Goal: Transaction & Acquisition: Purchase product/service

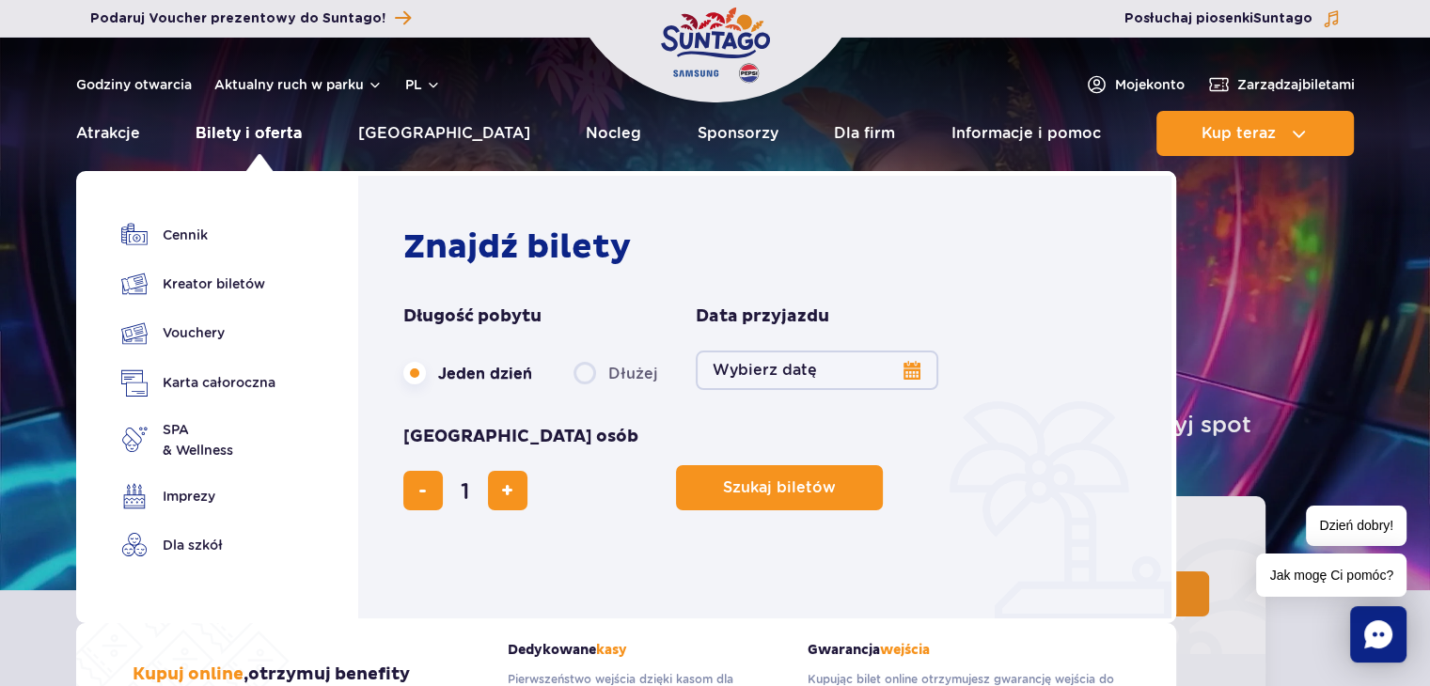
click at [277, 133] on link "Bilety i oferta" at bounding box center [249, 133] width 106 height 45
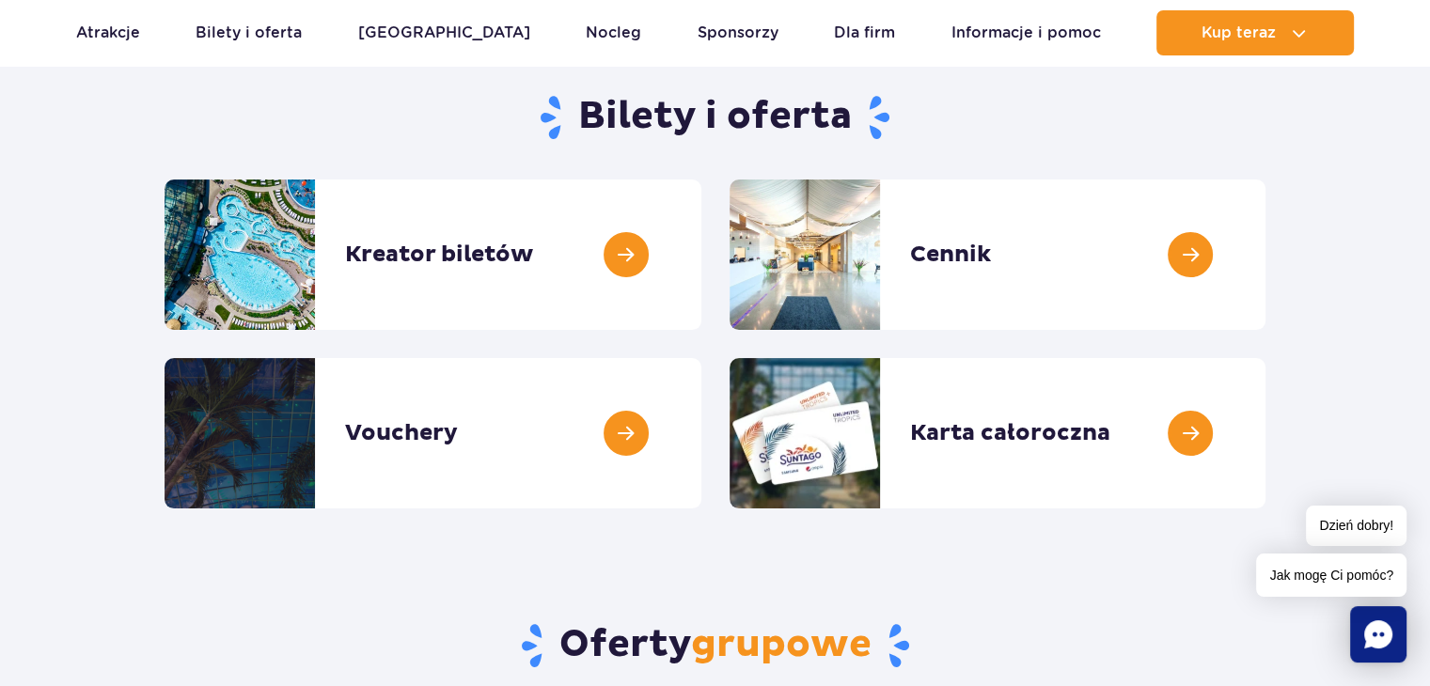
scroll to position [188, 0]
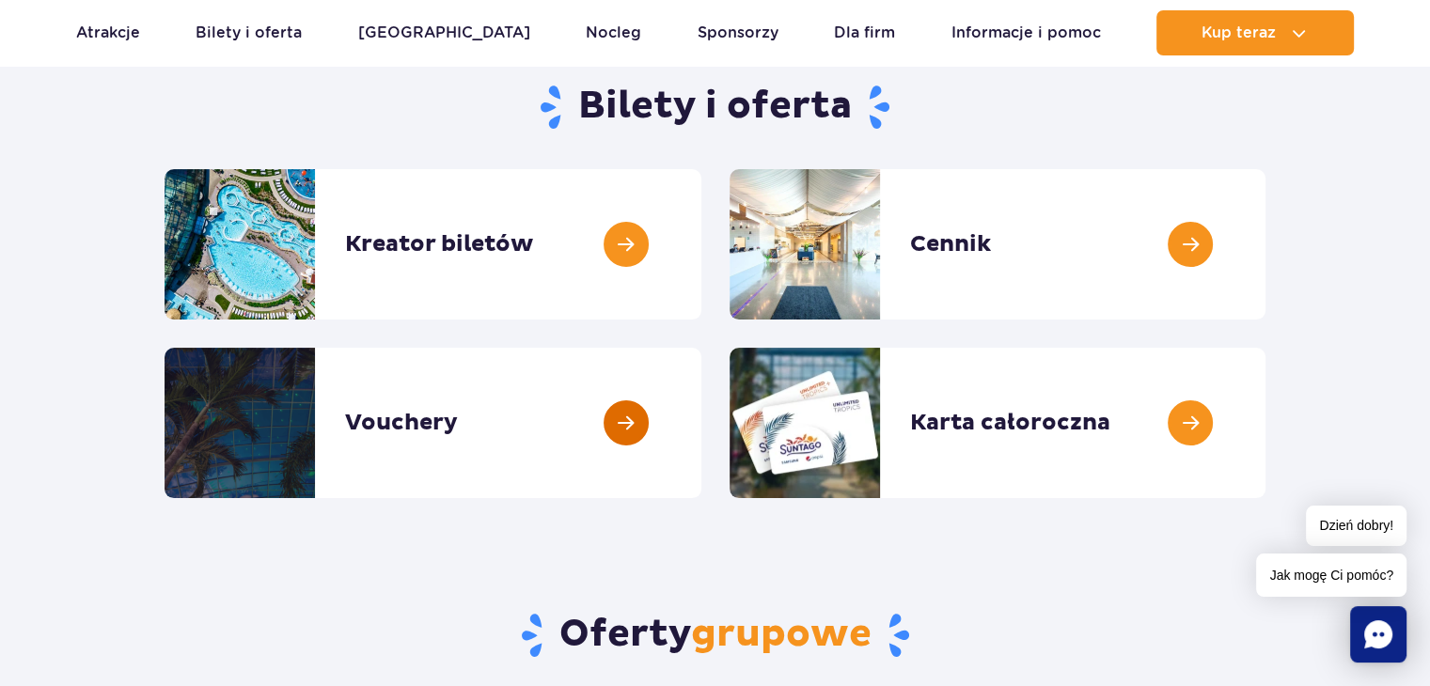
click at [701, 402] on link at bounding box center [701, 423] width 0 height 150
click at [1265, 248] on link at bounding box center [1265, 244] width 0 height 150
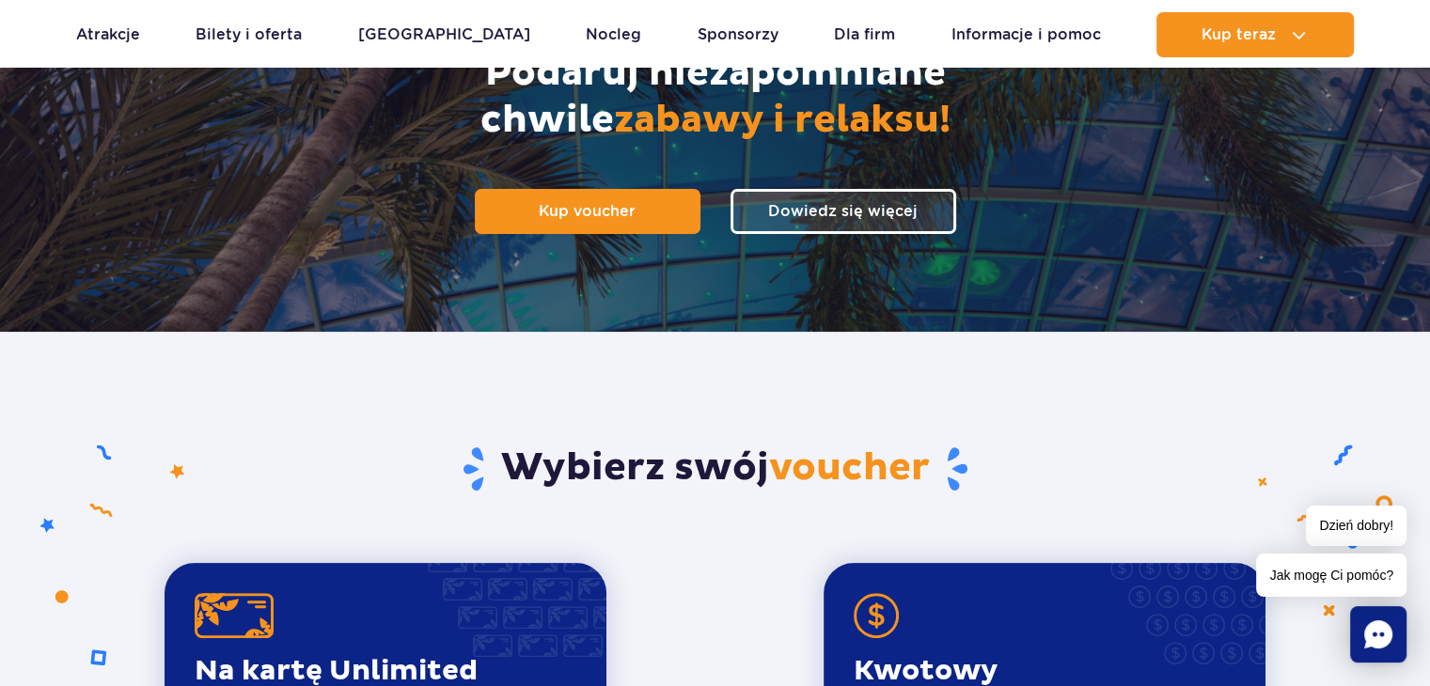
scroll to position [752, 0]
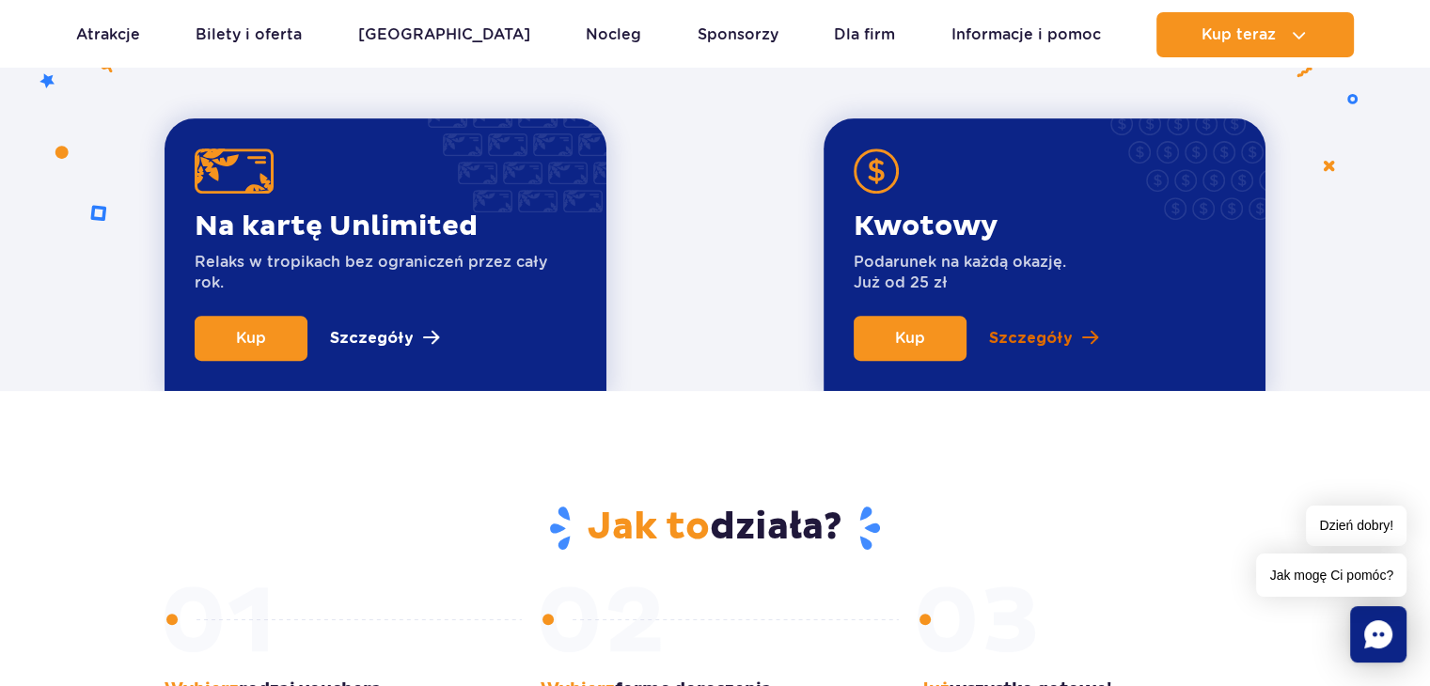
click at [1029, 339] on p "Szczegóły" at bounding box center [1031, 338] width 84 height 23
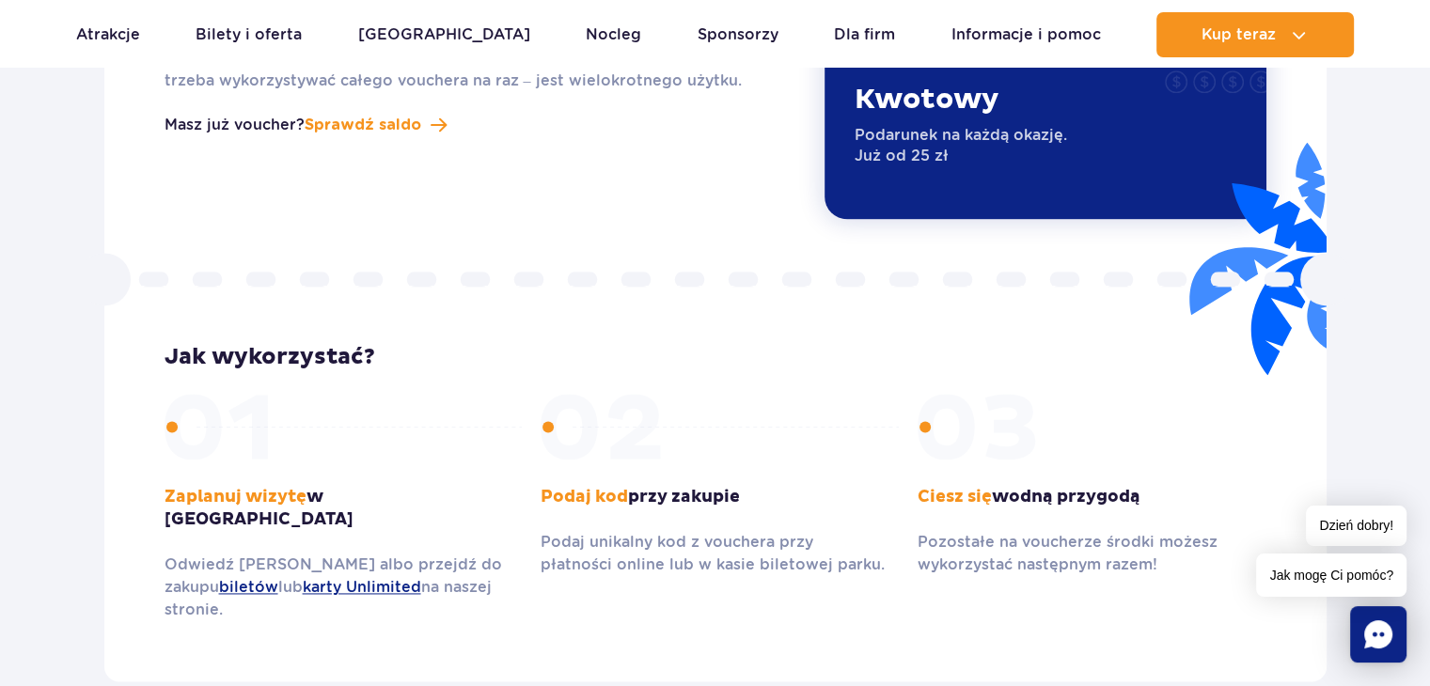
scroll to position [2758, 0]
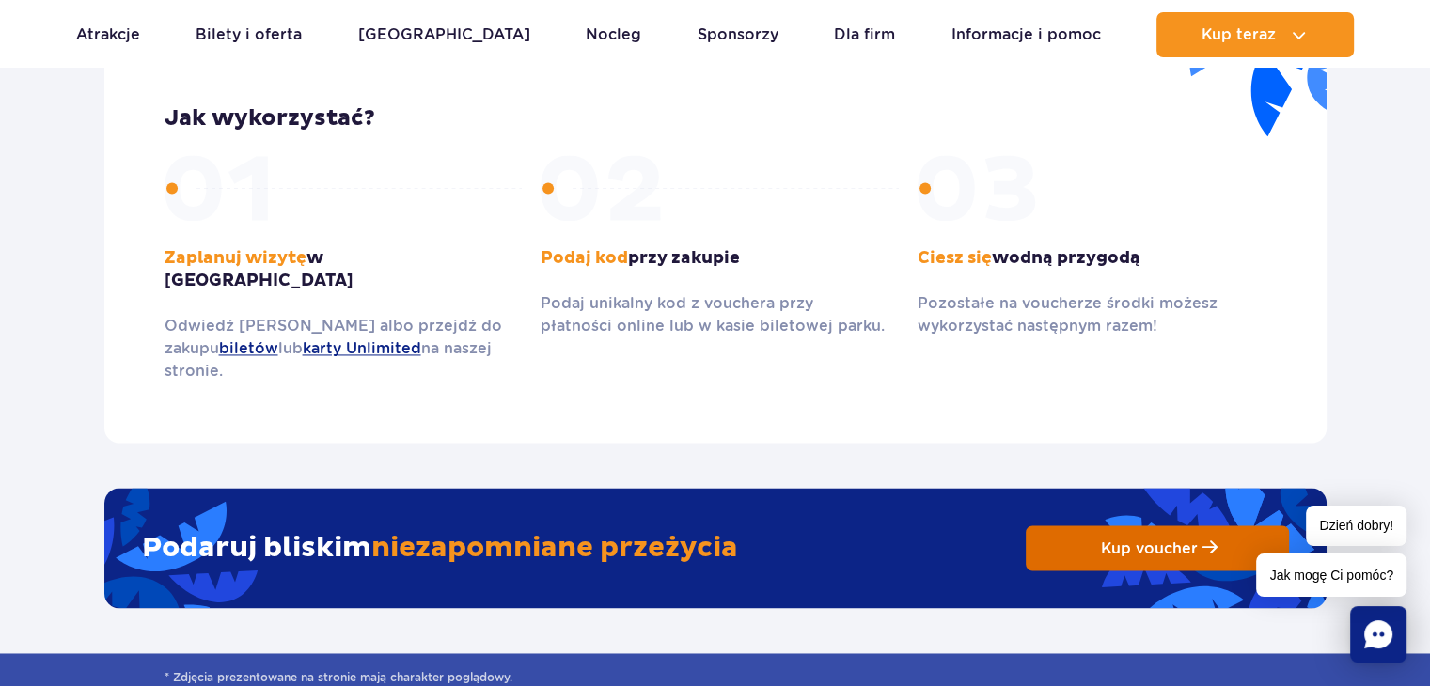
click at [1150, 540] on span "Kup voucher" at bounding box center [1149, 549] width 97 height 18
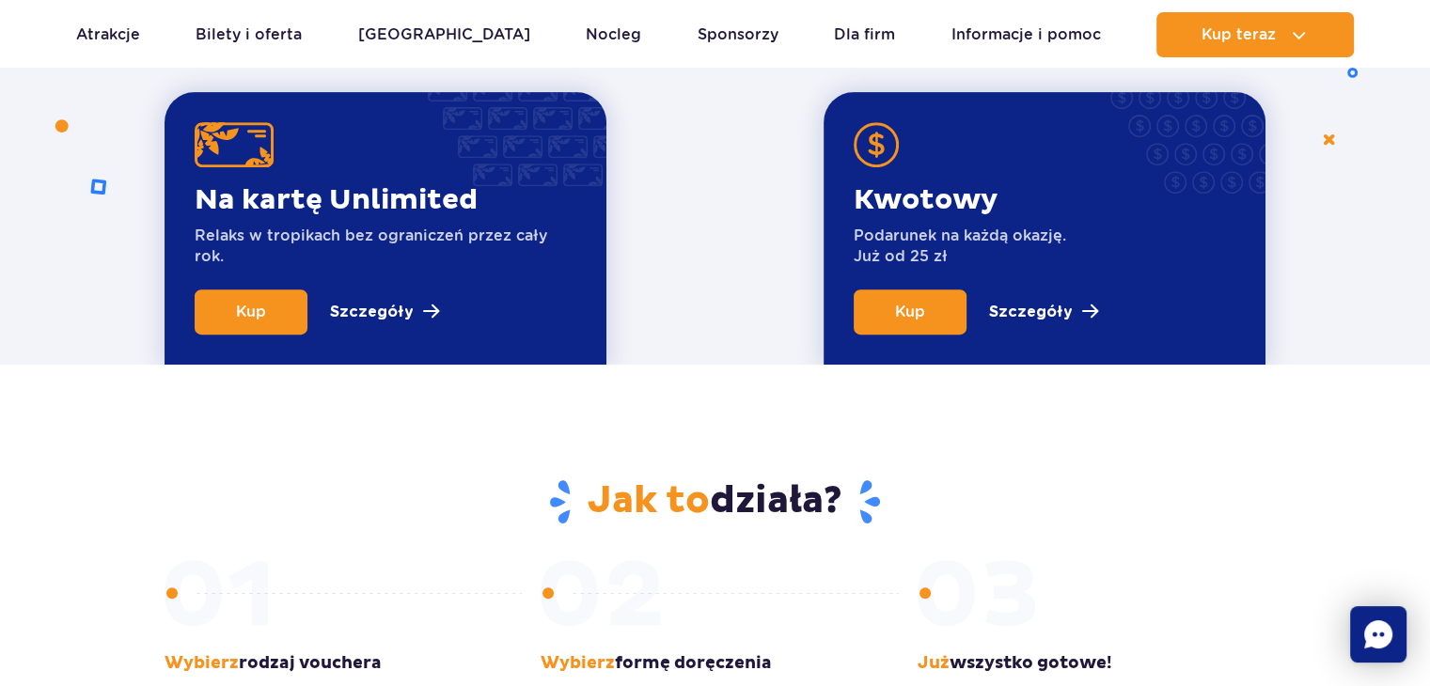
scroll to position [752, 0]
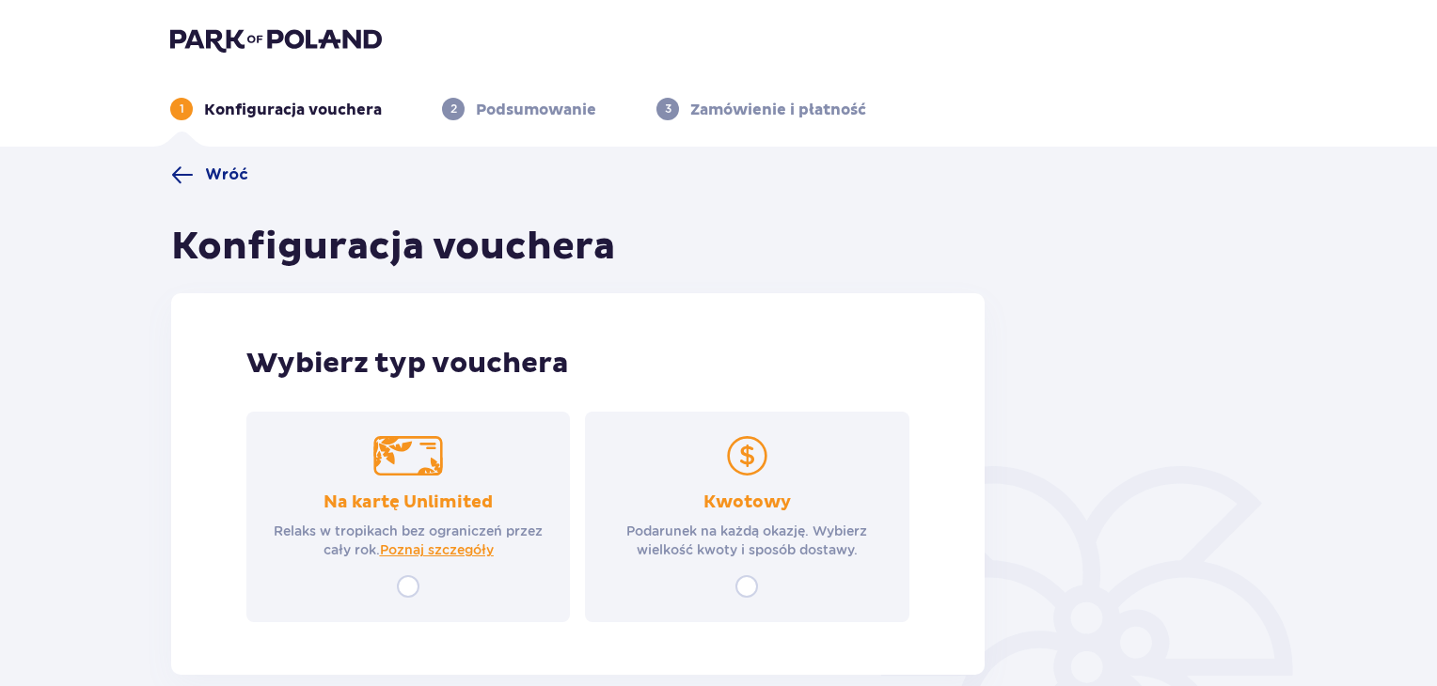
scroll to position [102, 0]
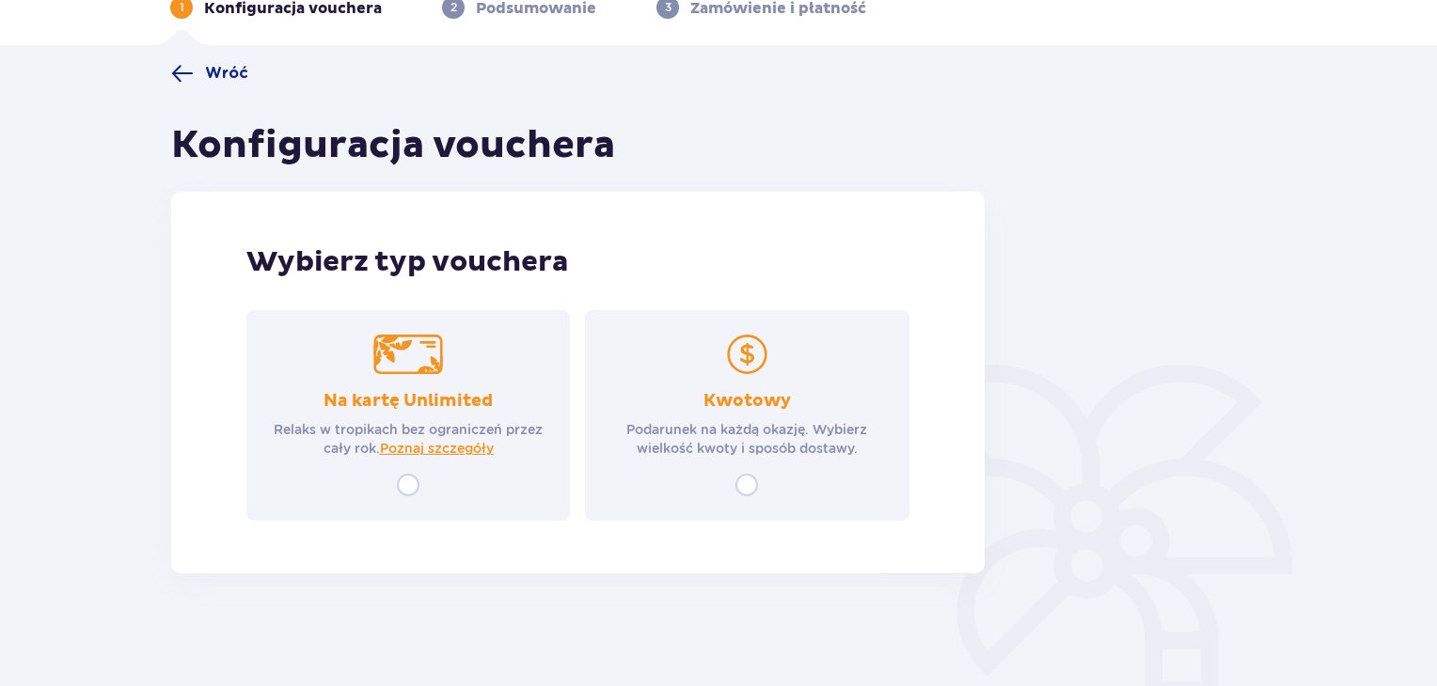
click at [766, 495] on div "Kwotowy Podarunek na każdą okazję. Wybierz wielkość kwoty i sposób dostawy." at bounding box center [746, 415] width 323 height 211
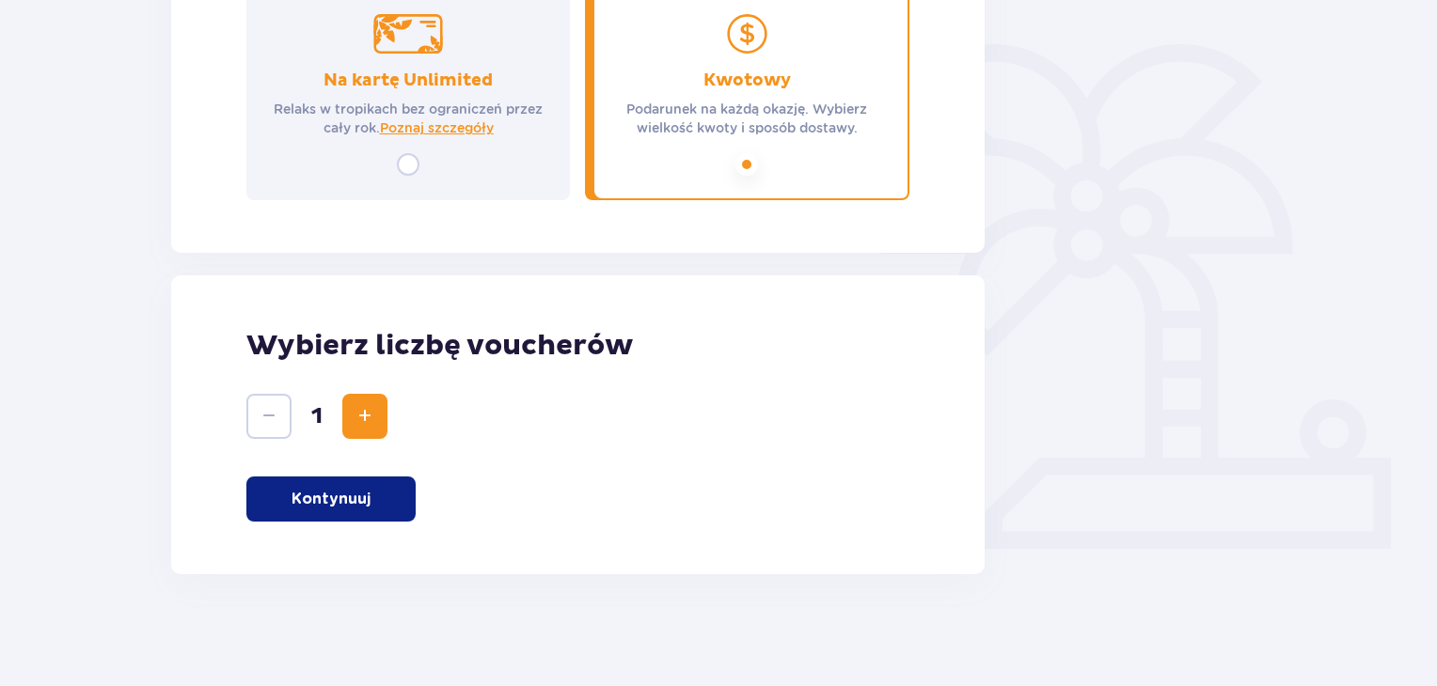
scroll to position [423, 0]
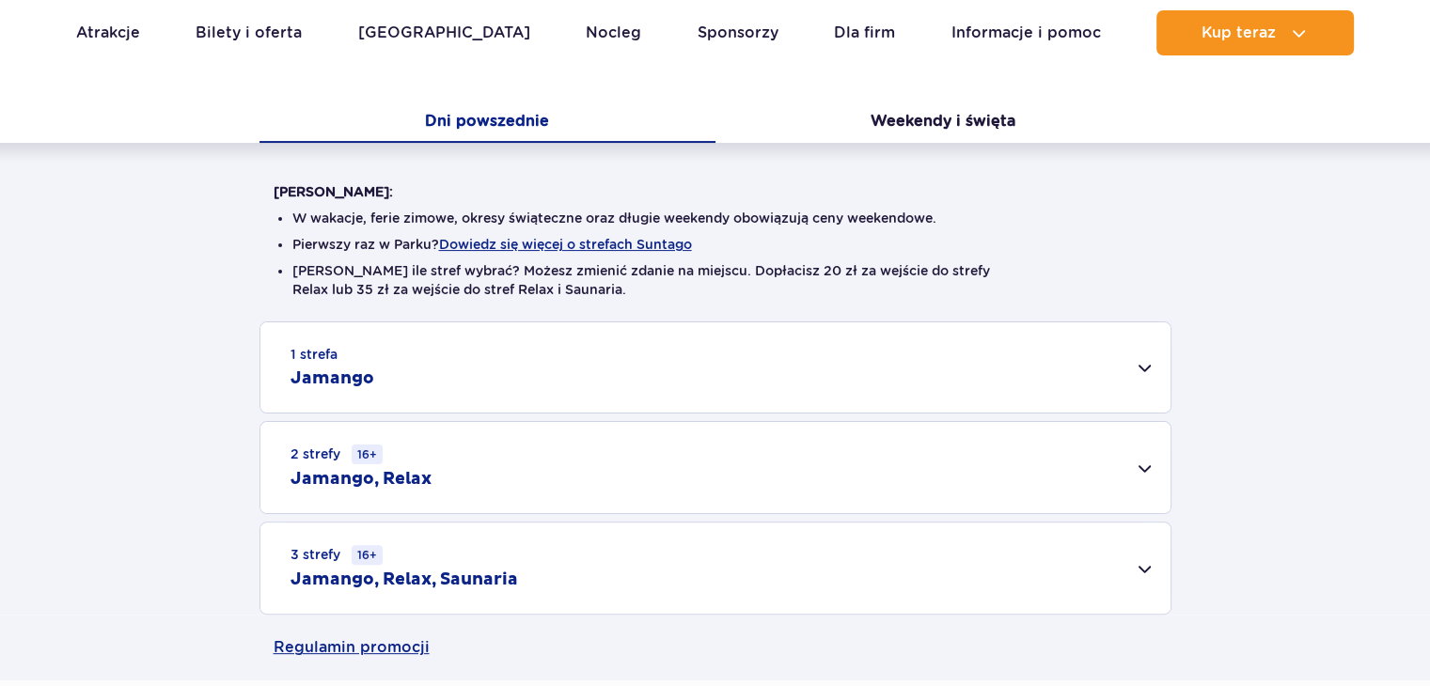
scroll to position [470, 0]
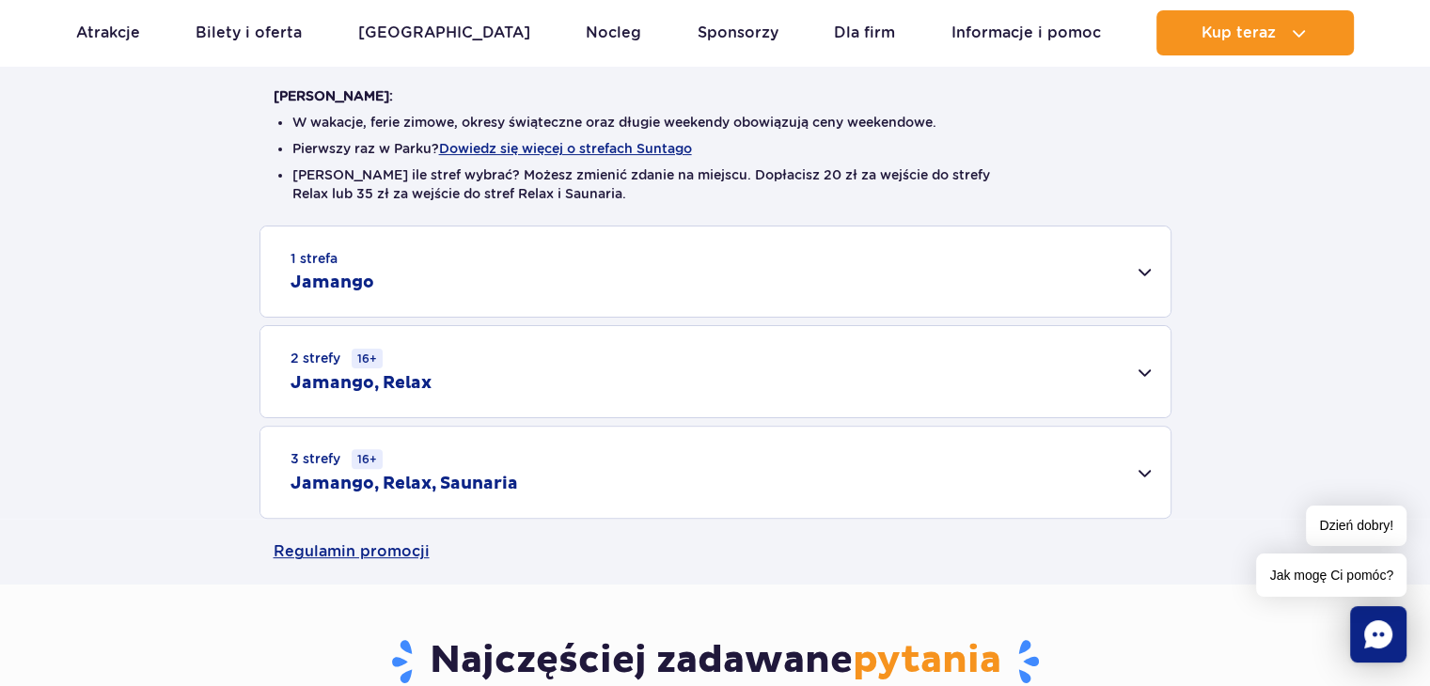
click at [1122, 464] on div "3 strefy 16+ Jamango, Relax, Saunaria" at bounding box center [715, 472] width 910 height 91
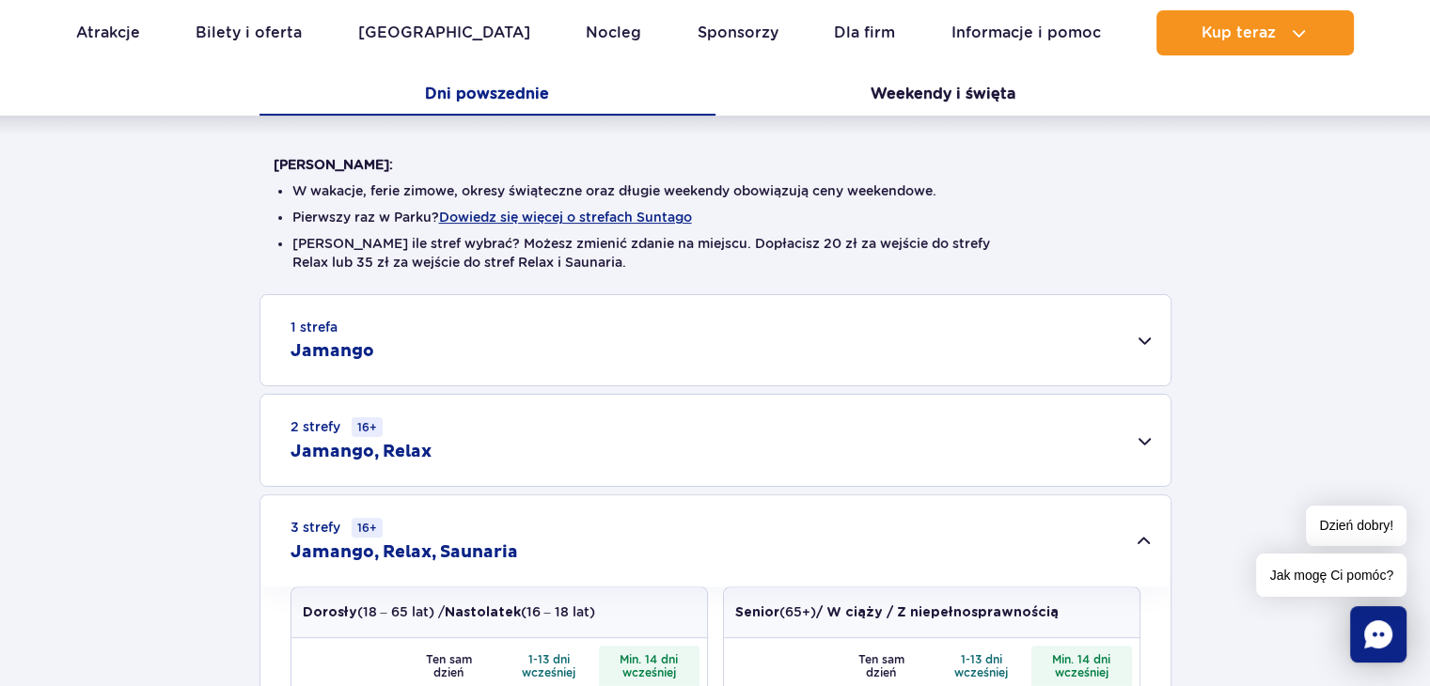
scroll to position [188, 0]
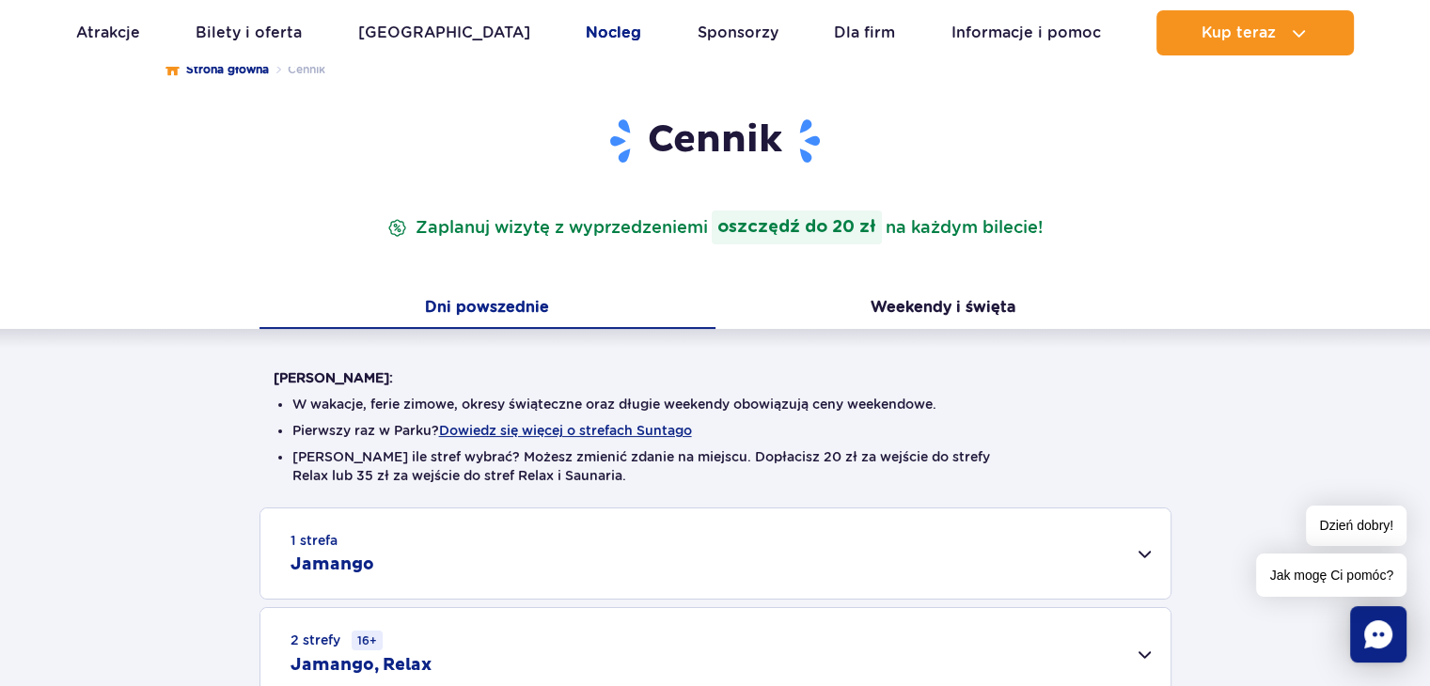
click at [586, 30] on link "Nocleg" at bounding box center [613, 32] width 55 height 45
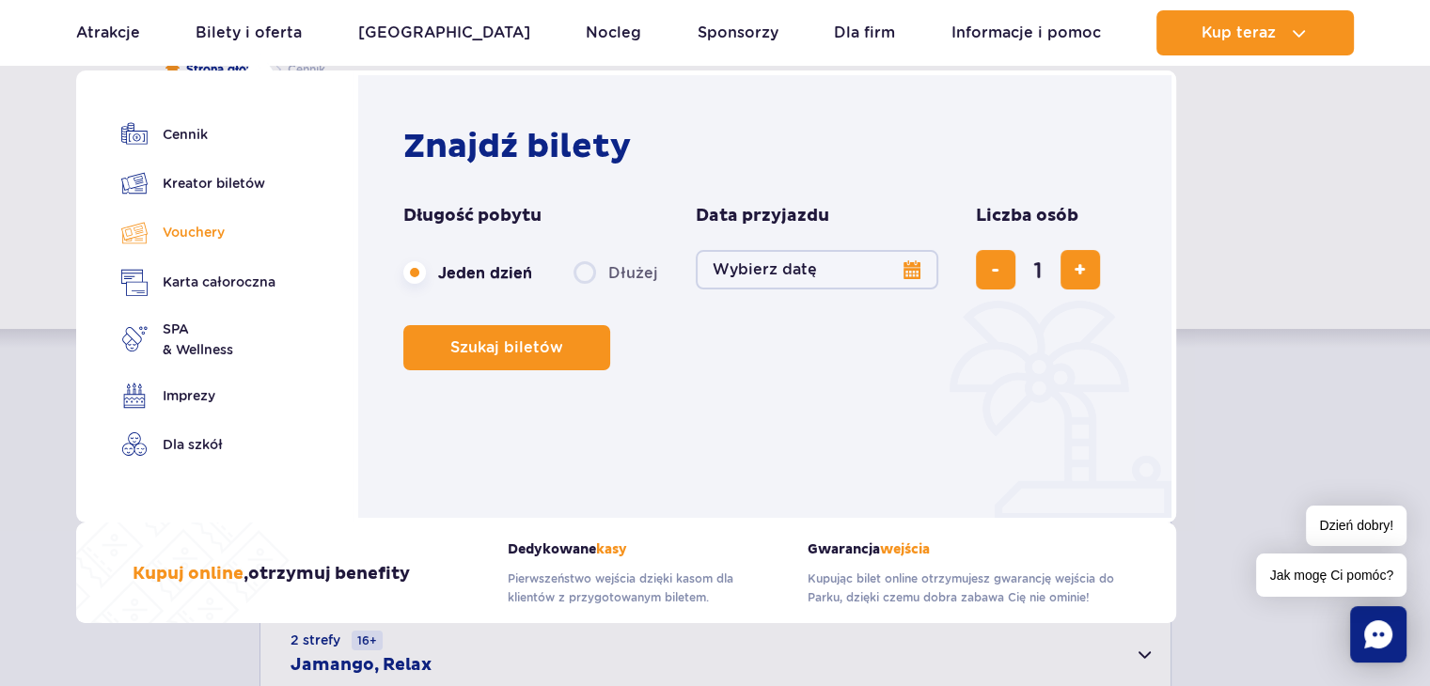
click at [196, 237] on link "Vouchery" at bounding box center [198, 232] width 154 height 27
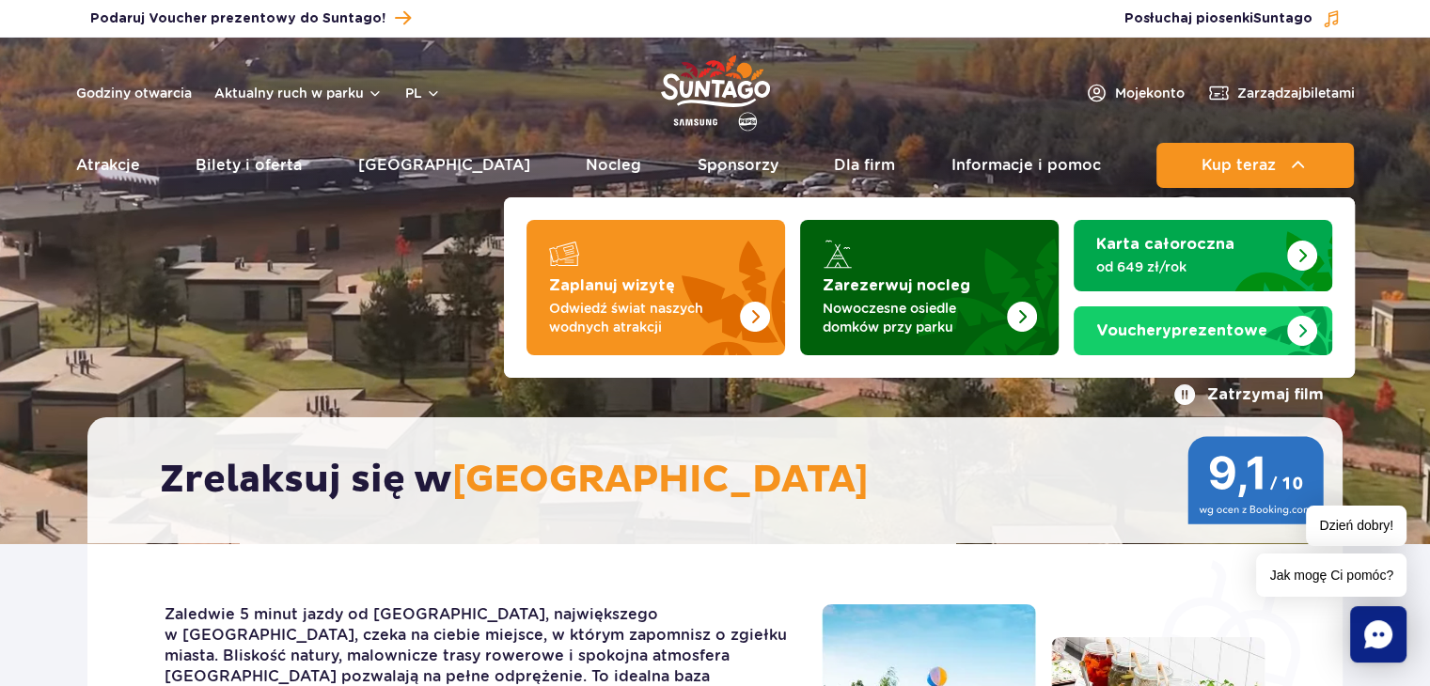
click at [992, 268] on img "Zarezerwuj nocleg" at bounding box center [975, 282] width 165 height 147
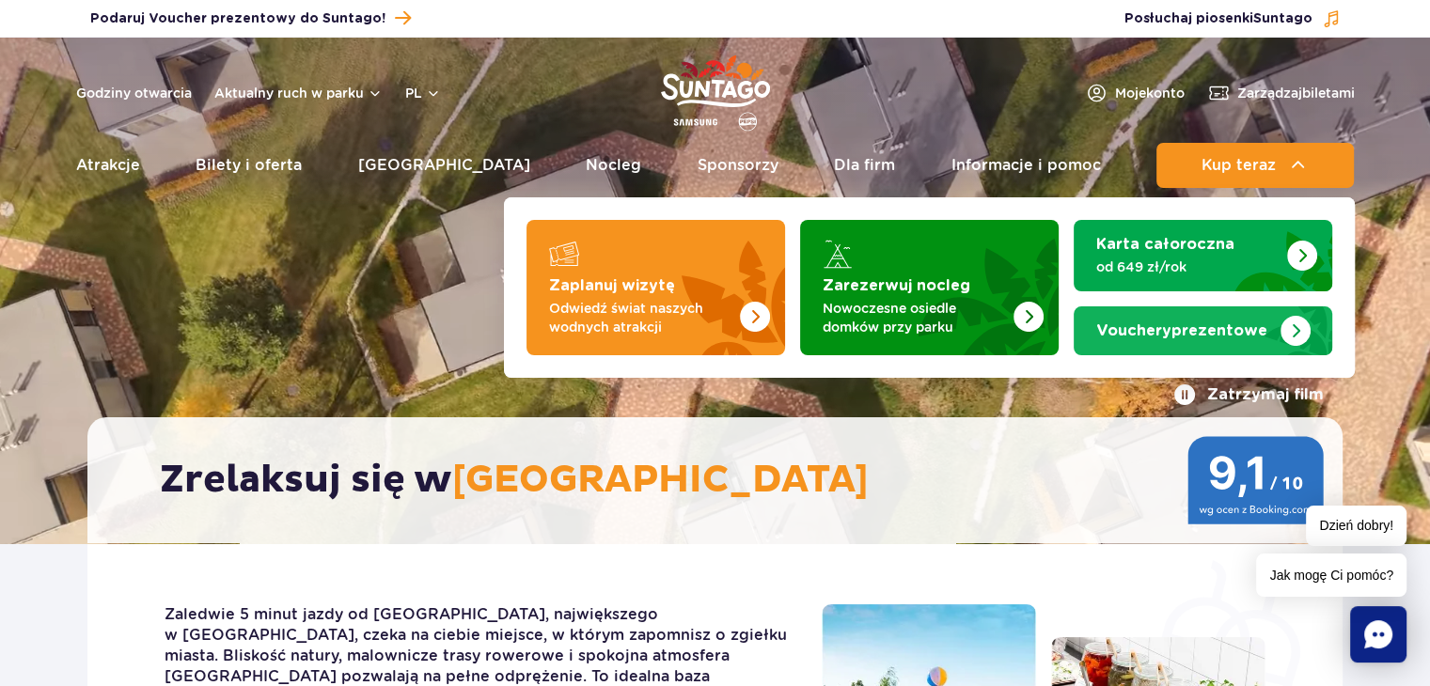
click at [1234, 328] on strong "Vouchery prezentowe" at bounding box center [1181, 330] width 171 height 15
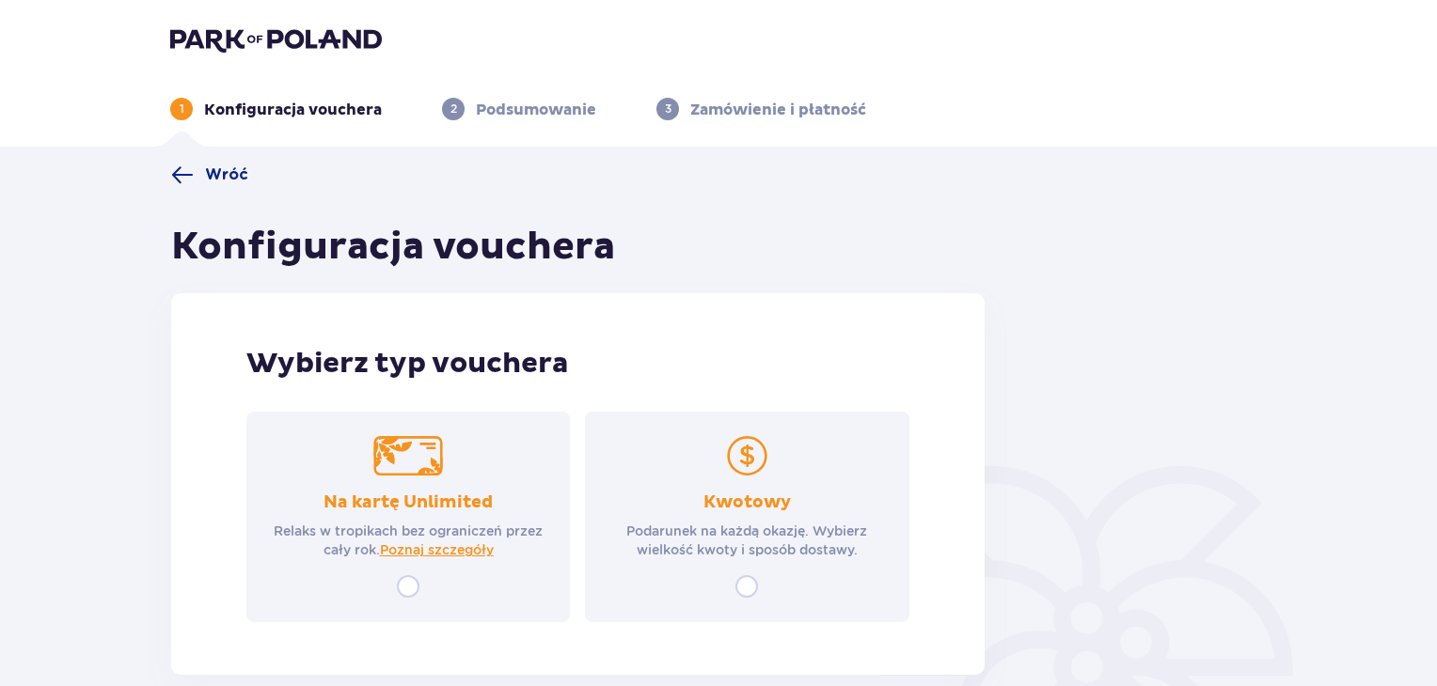
click at [747, 574] on div "Kwotowy Podarunek na każdą okazję. Wybierz wielkość kwoty i sposób dostawy." at bounding box center [746, 517] width 323 height 211
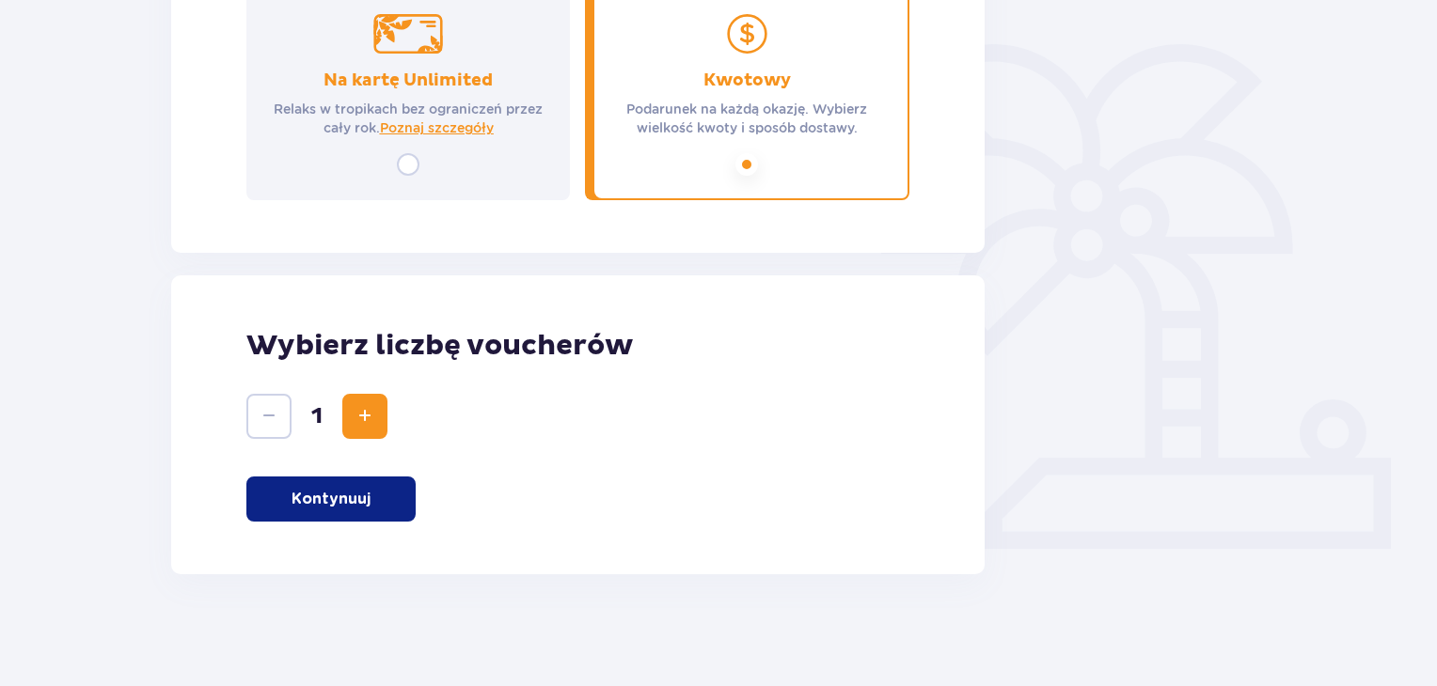
scroll to position [423, 0]
click at [291, 498] on button "Kontynuuj" at bounding box center [330, 498] width 169 height 45
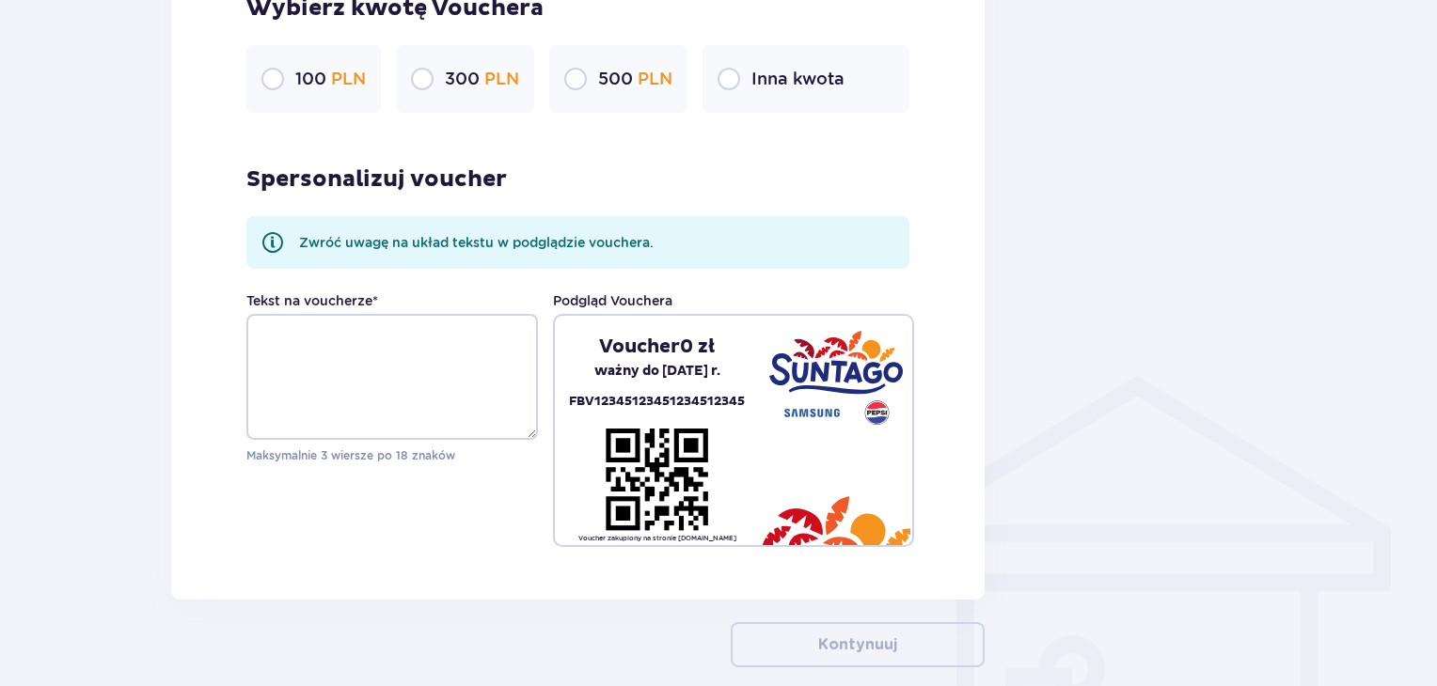
scroll to position [963, 0]
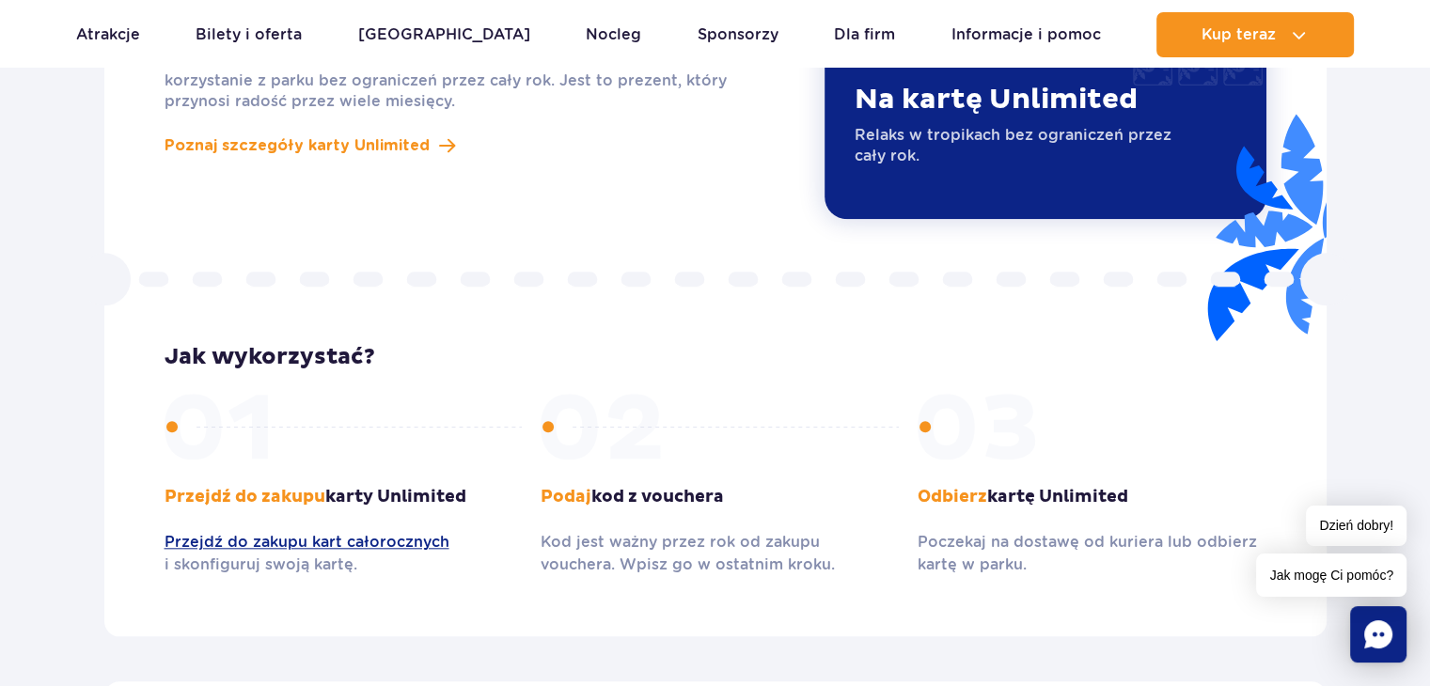
scroll to position [1974, 0]
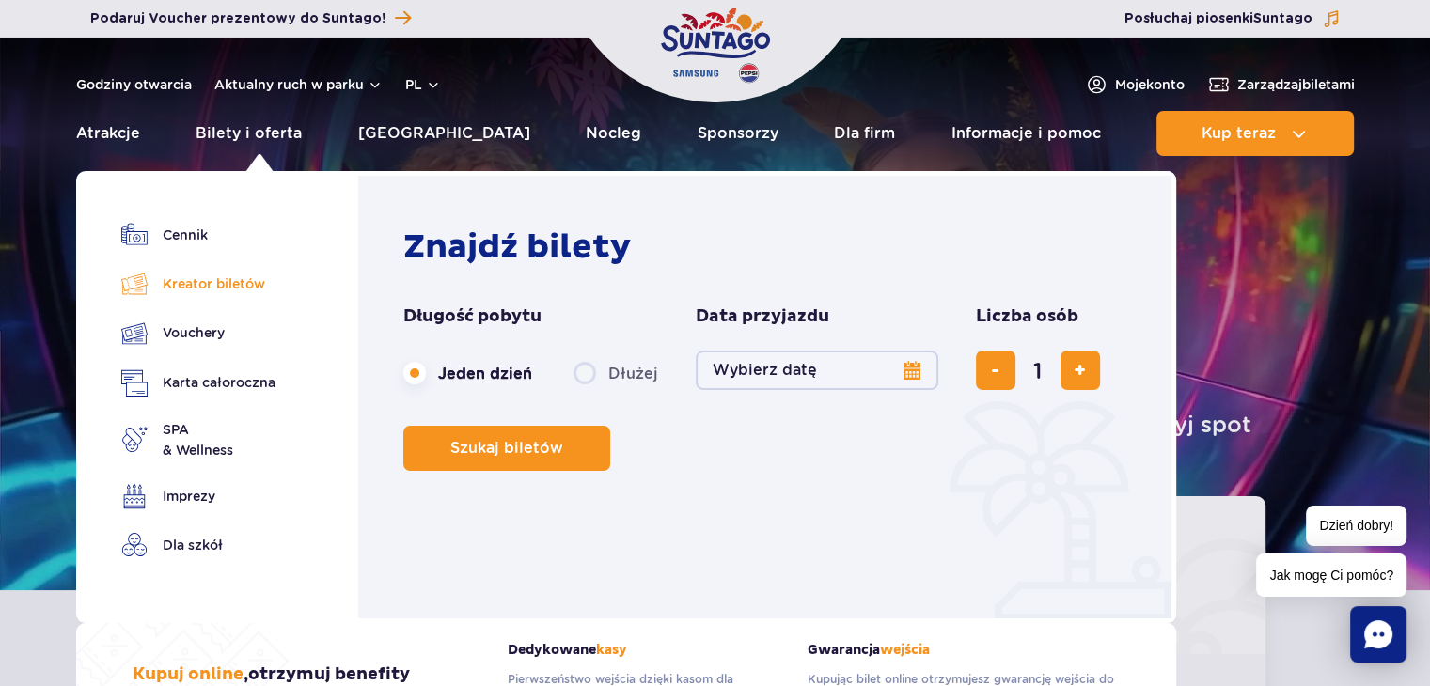
click at [204, 283] on link "Kreator biletów" at bounding box center [198, 284] width 154 height 26
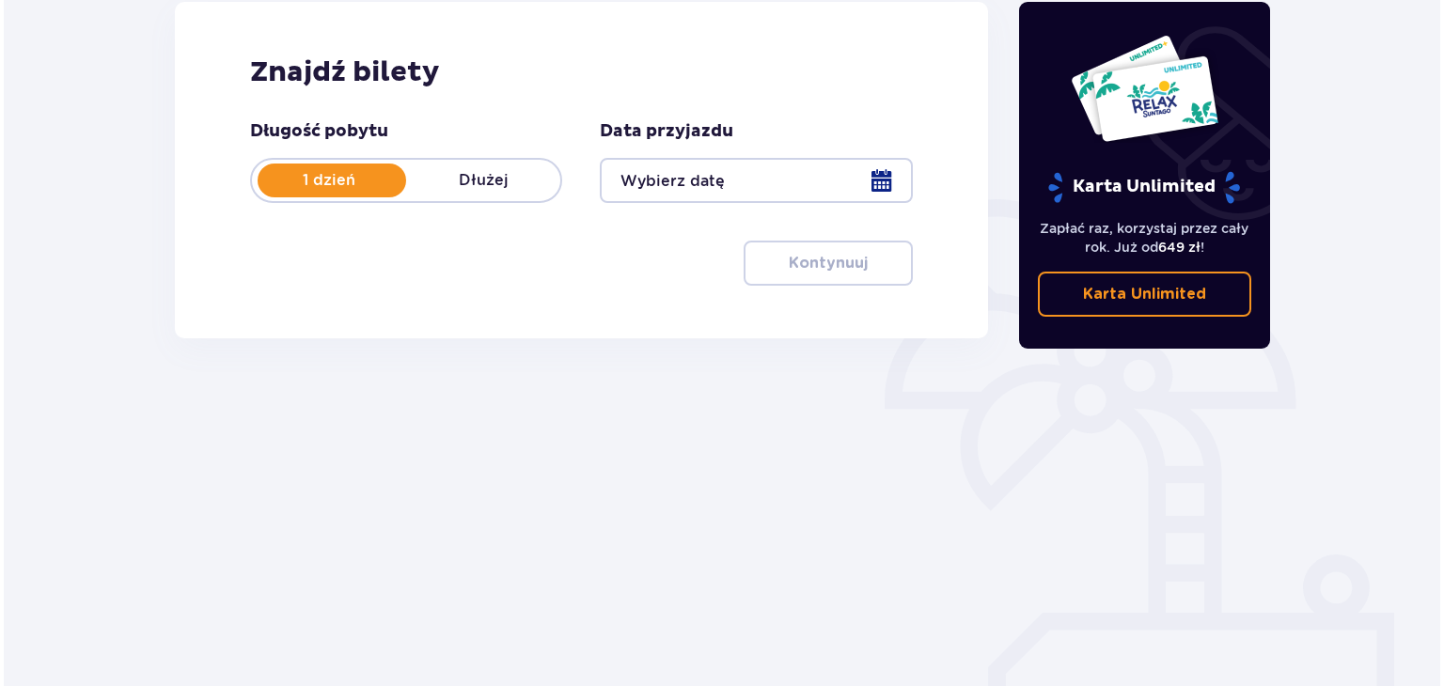
scroll to position [272, 0]
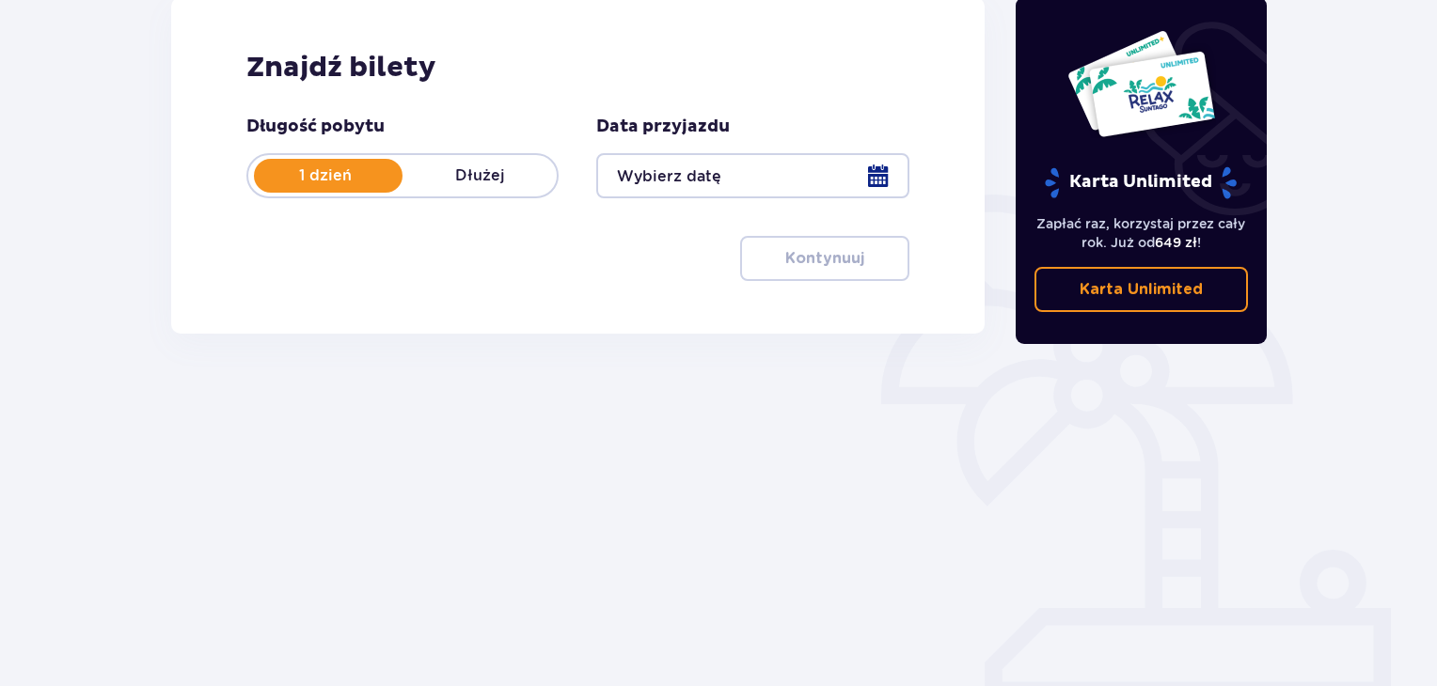
click at [686, 181] on div at bounding box center [752, 175] width 312 height 45
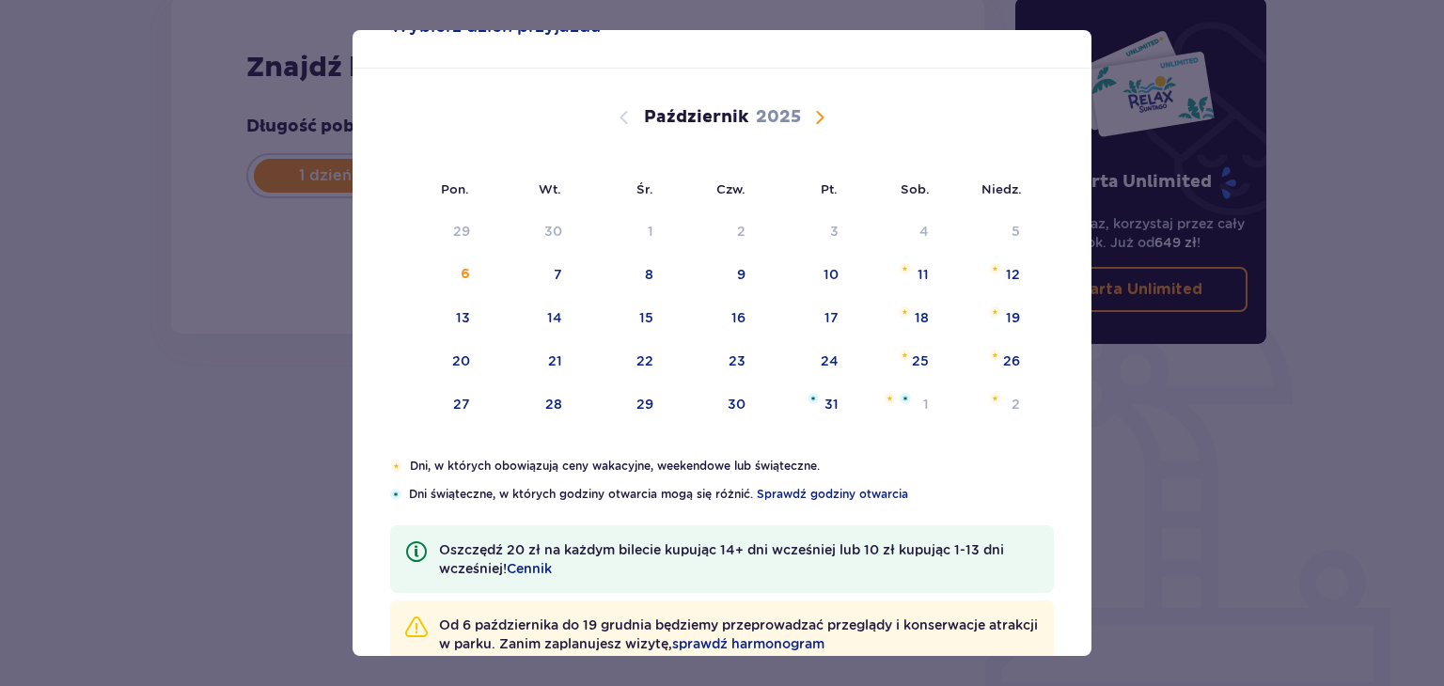
scroll to position [118, 0]
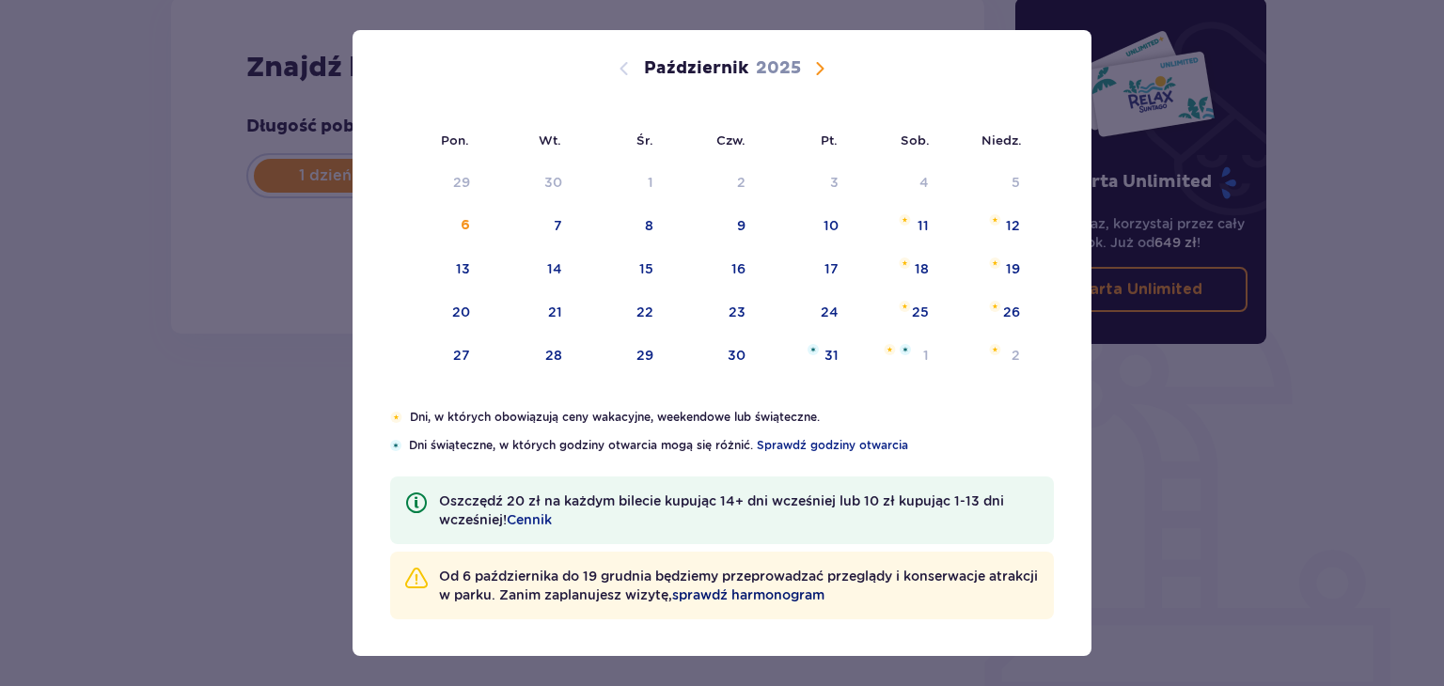
click at [816, 589] on span "sprawdź harmonogram" at bounding box center [748, 595] width 152 height 19
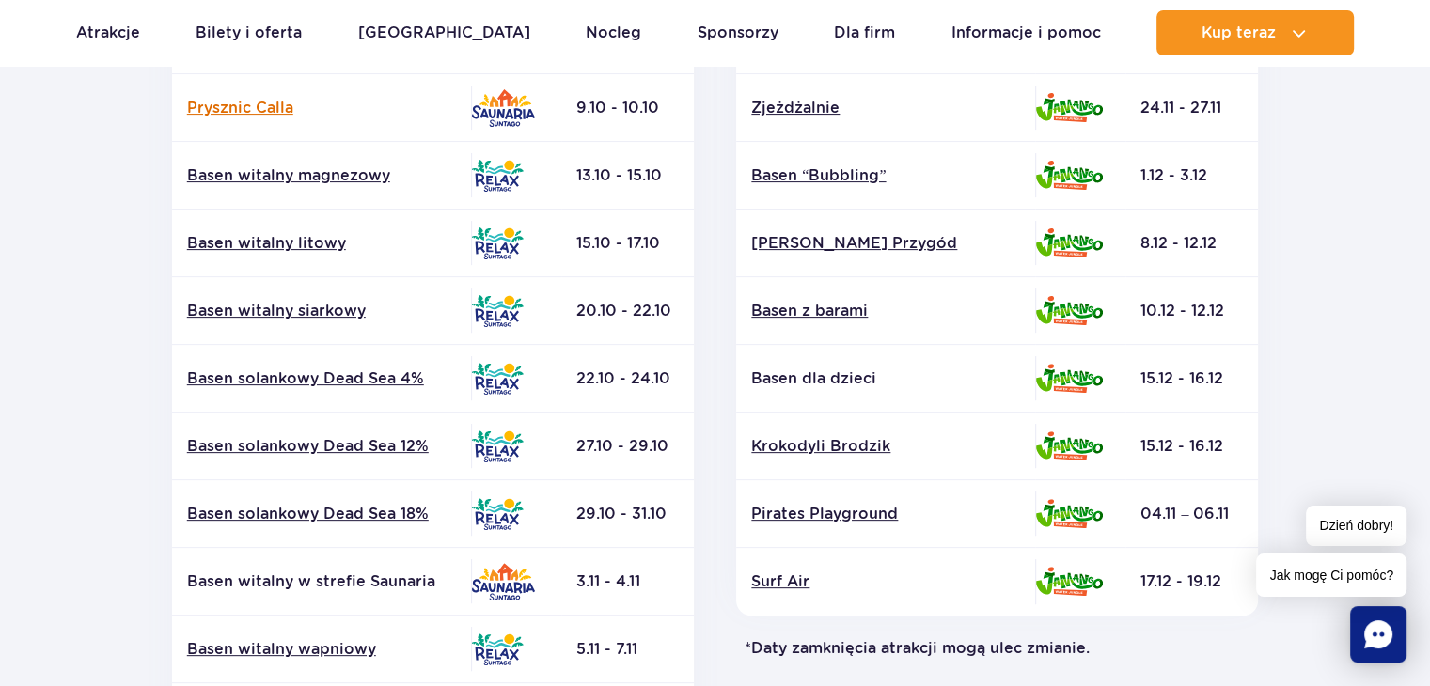
scroll to position [564, 0]
